Goal: Information Seeking & Learning: Learn about a topic

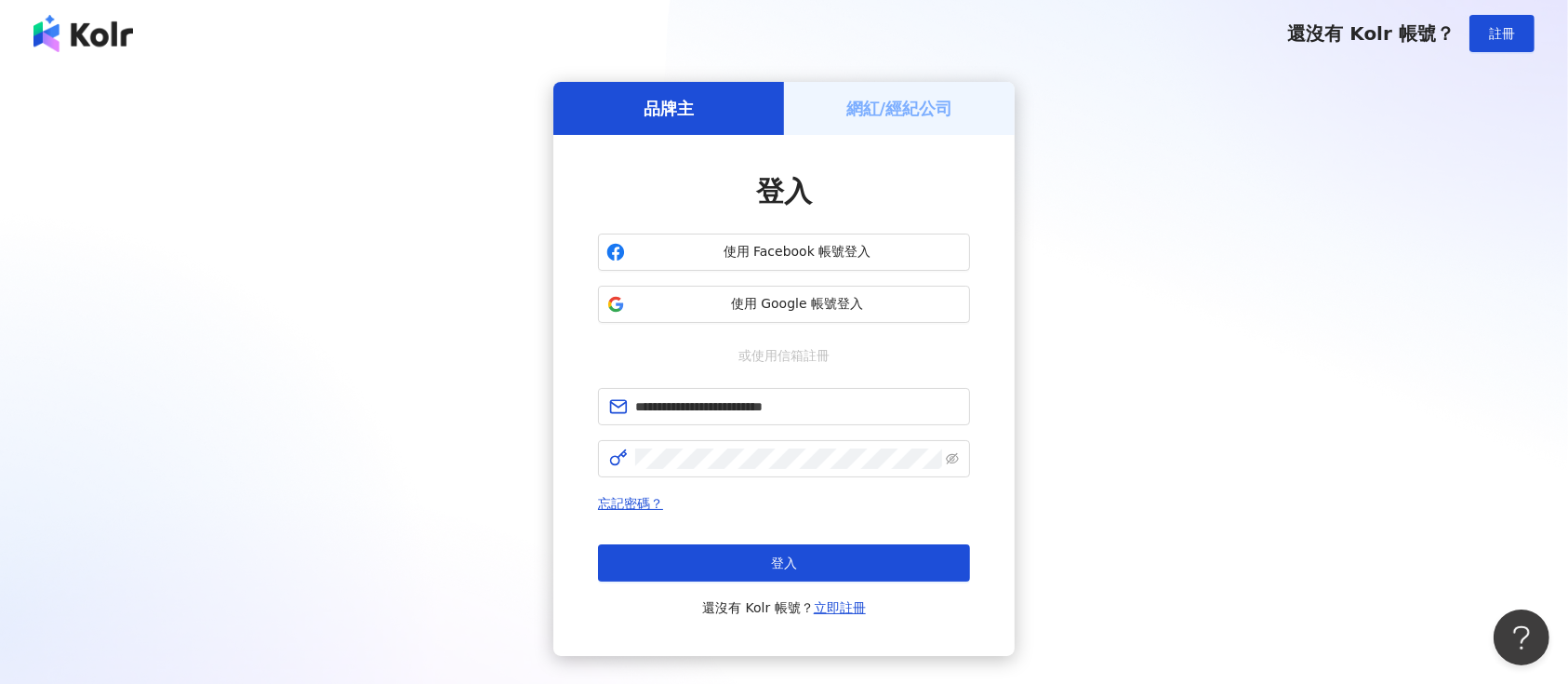
click at [742, 561] on button "登入" at bounding box center [784, 563] width 372 height 37
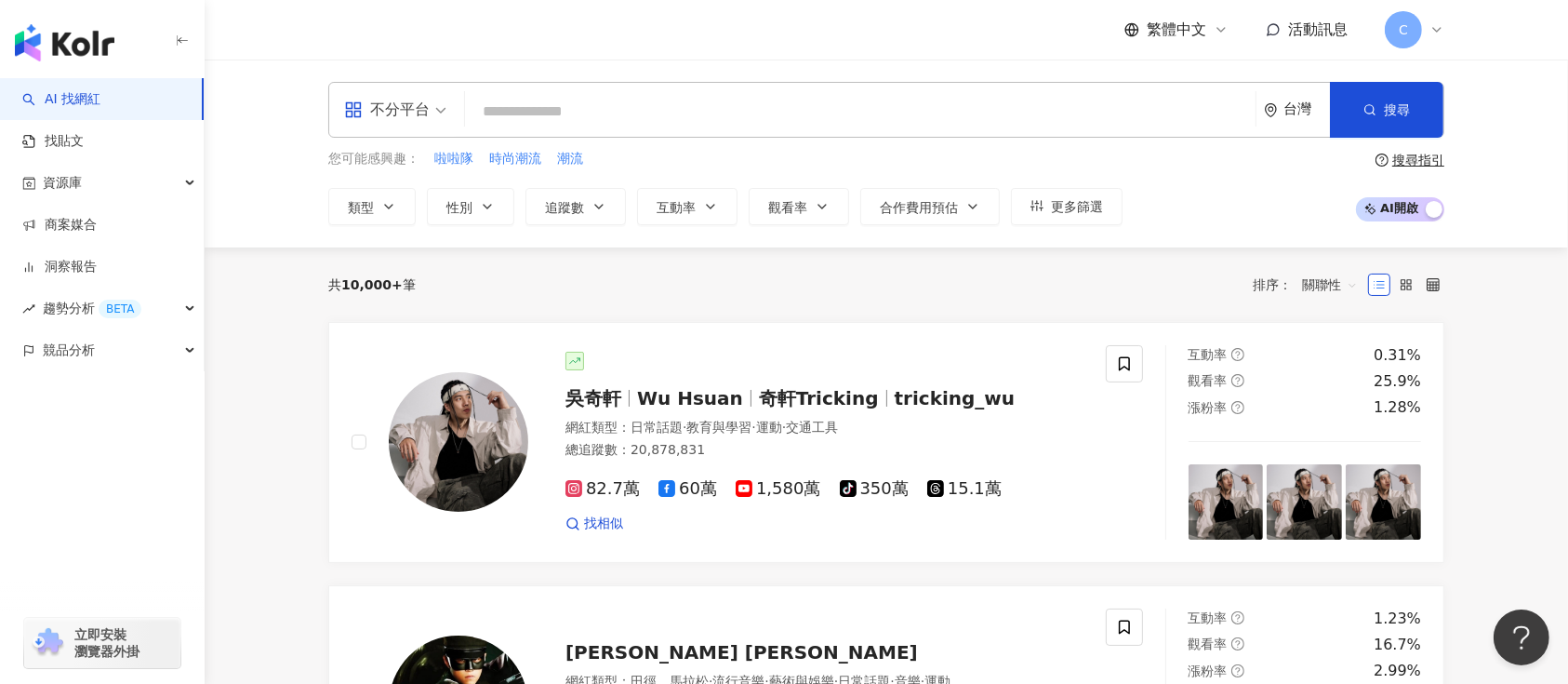
drag, startPoint x: 655, startPoint y: 101, endPoint x: 671, endPoint y: 88, distance: 20.6
click at [661, 99] on input "search" at bounding box center [860, 112] width 776 height 35
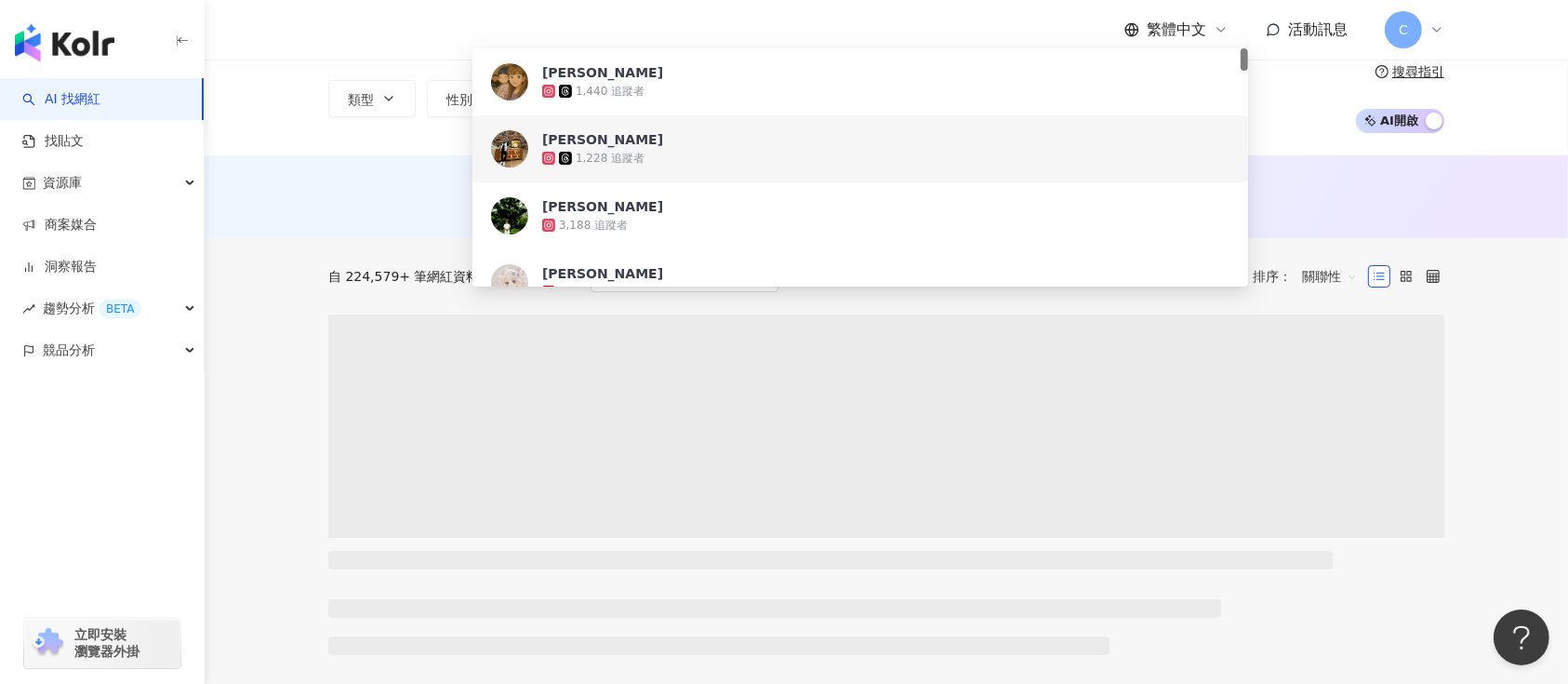
scroll to position [124, 0]
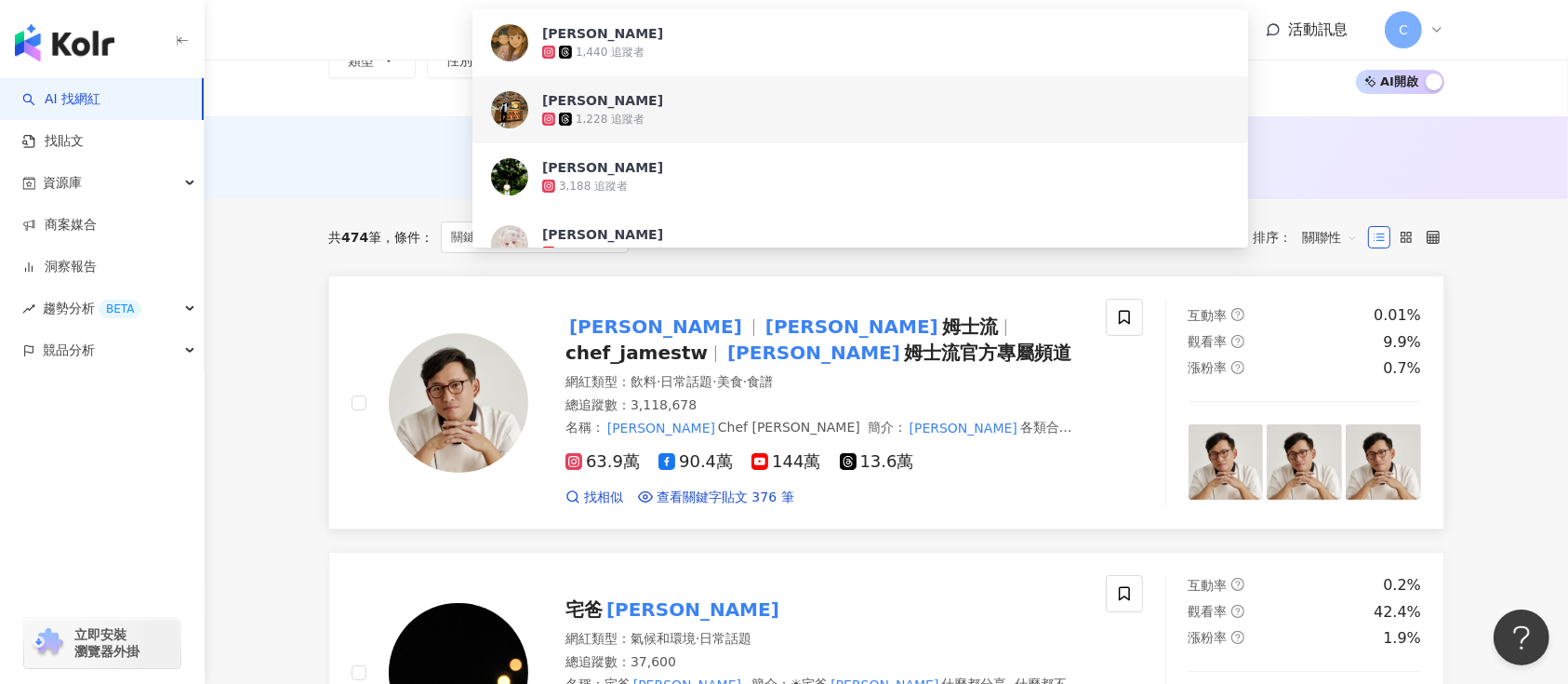
type input "***"
click at [762, 329] on span "詹姆士 姆士流" at bounding box center [880, 327] width 236 height 30
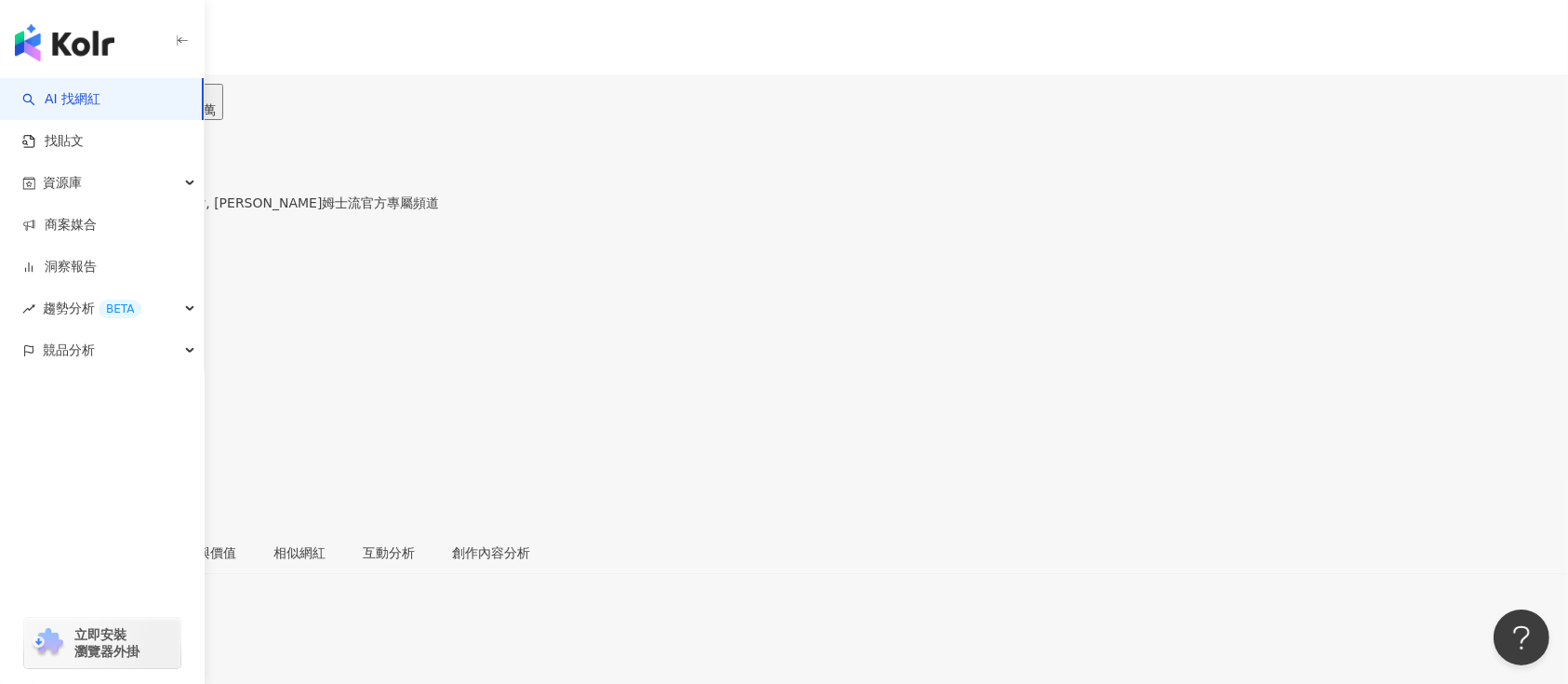
click at [145, 101] on input "search" at bounding box center [73, 116] width 145 height 30
paste input "**********"
click at [174, 101] on button "button" at bounding box center [159, 116] width 30 height 30
type input "**********"
click at [113, 100] on button "90.3萬" at bounding box center [85, 101] width 57 height 36
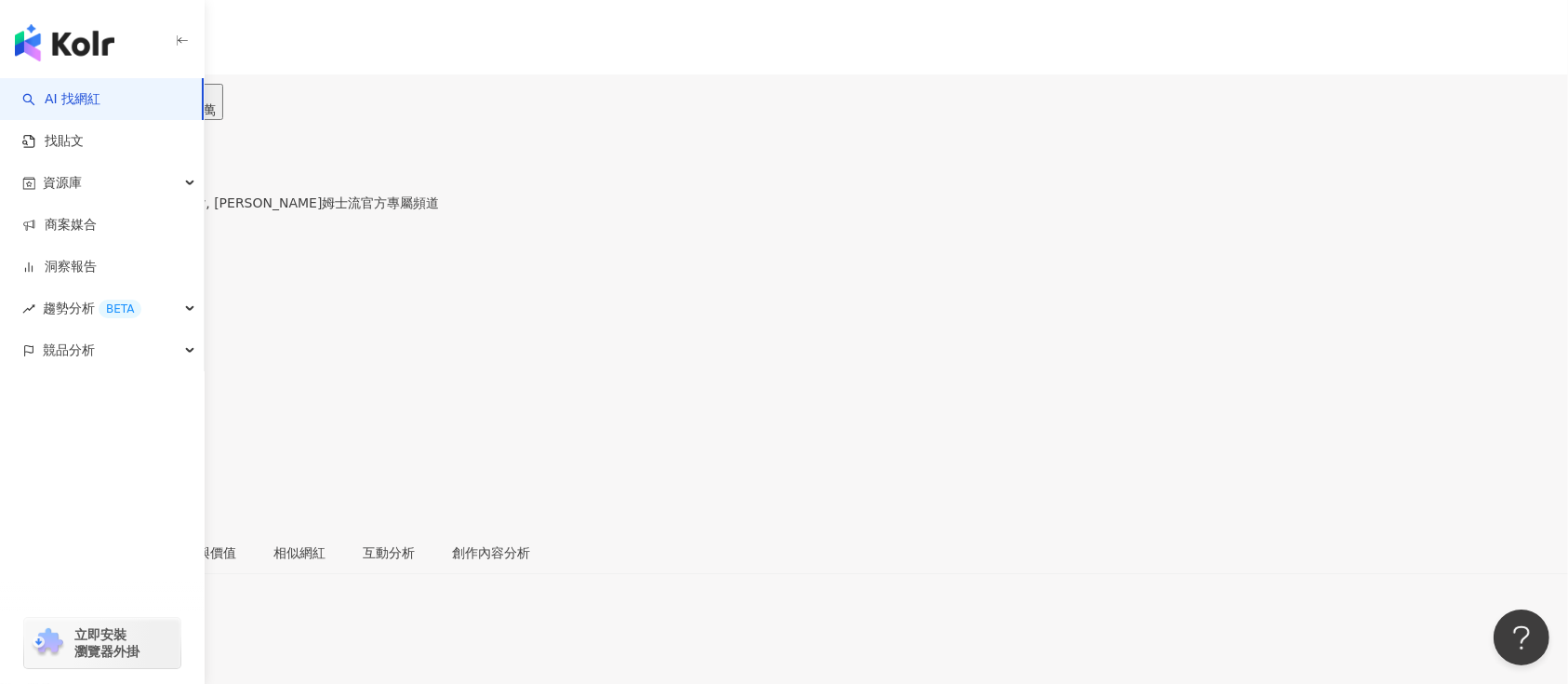
click at [113, 95] on button "90.3萬" at bounding box center [85, 101] width 57 height 36
click at [113, 86] on button "90.3萬" at bounding box center [85, 101] width 57 height 36
click at [106, 102] on div "90.3萬" at bounding box center [85, 110] width 42 height 15
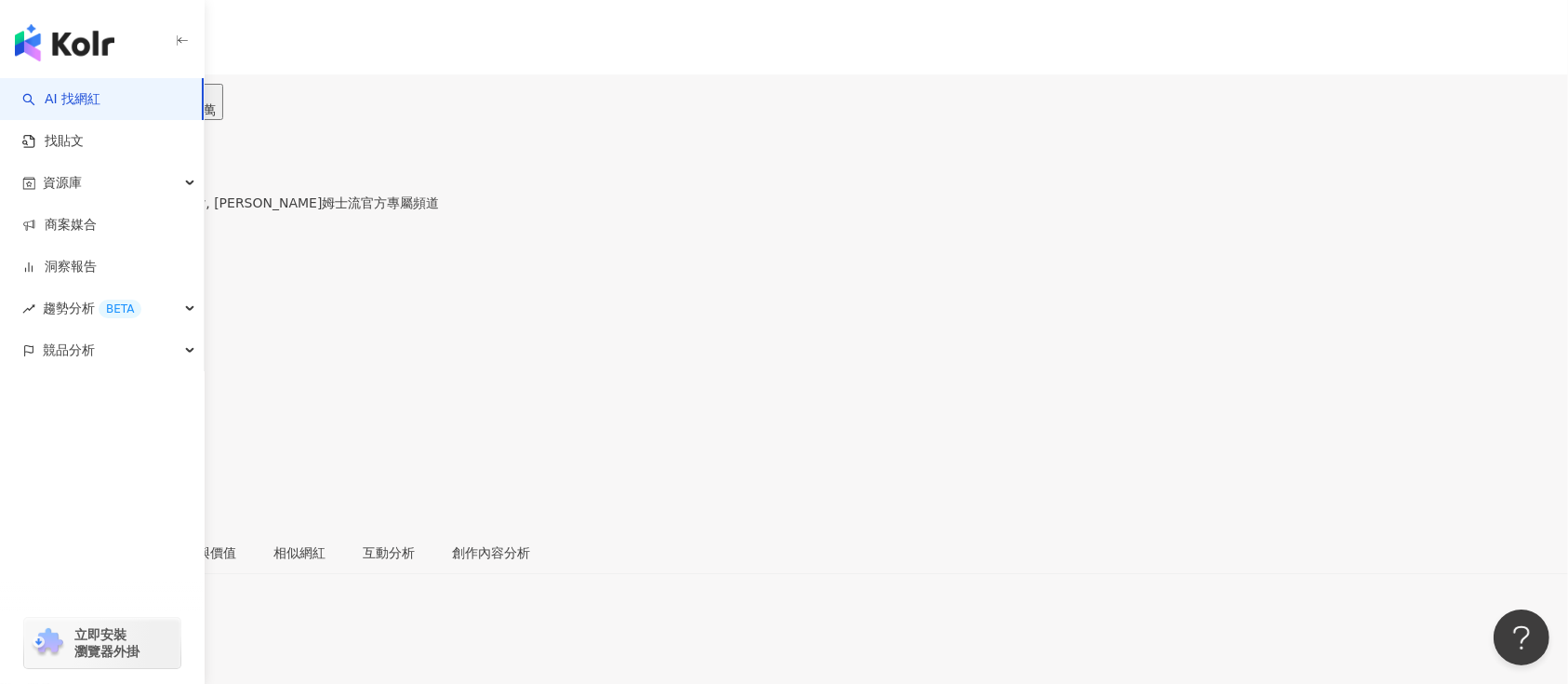
click at [106, 102] on div "90.3萬" at bounding box center [85, 110] width 42 height 15
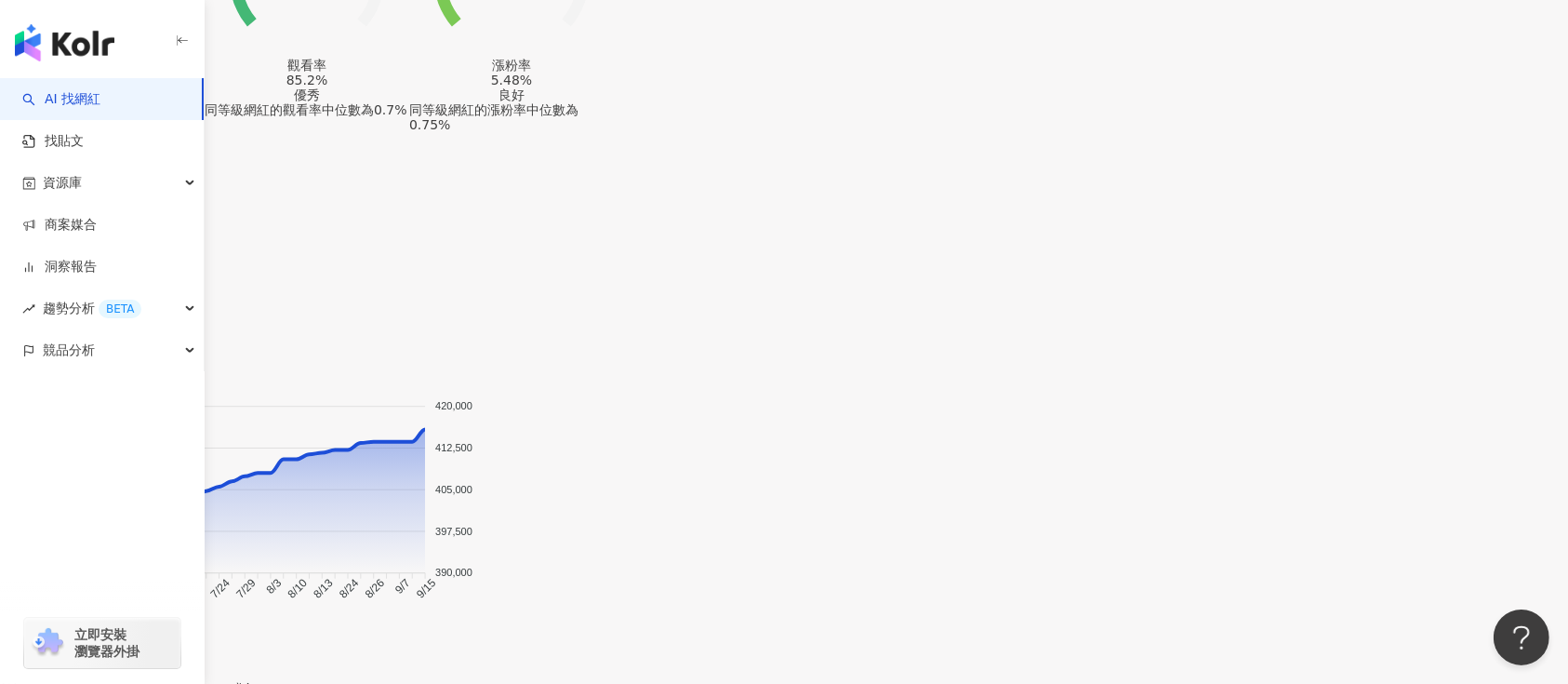
scroll to position [1734, 0]
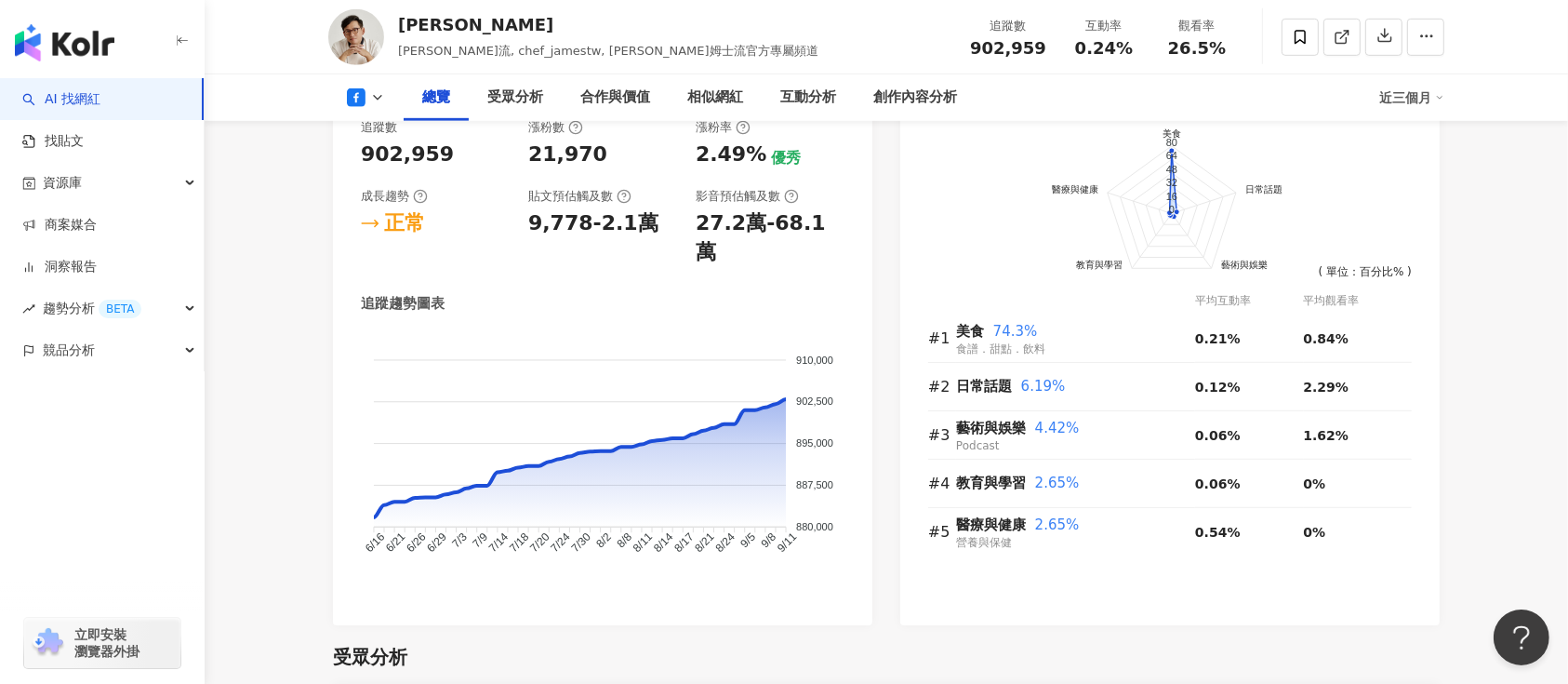
scroll to position [992, 0]
